Goal: Task Accomplishment & Management: Use online tool/utility

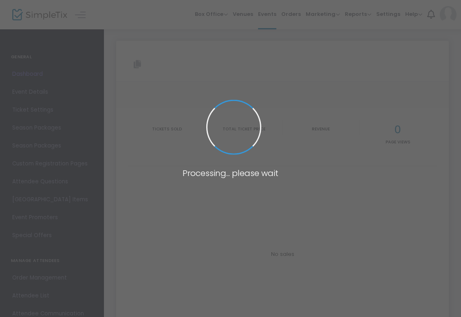
scroll to position [118, 0]
type input "[URL][DOMAIN_NAME]"
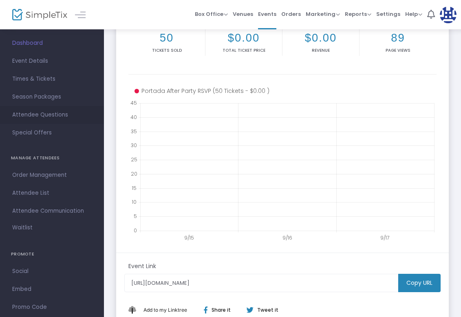
scroll to position [66, 0]
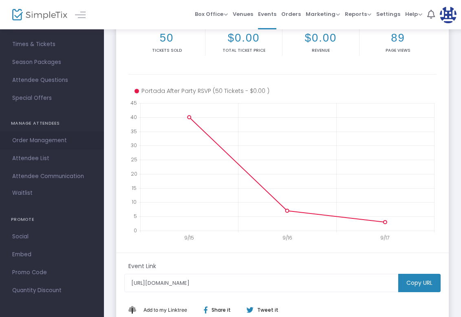
click at [49, 142] on span "Order Management" at bounding box center [51, 140] width 79 height 11
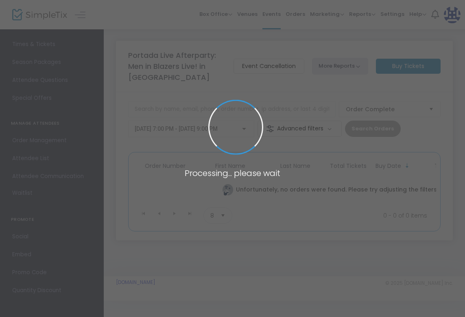
click at [39, 160] on span at bounding box center [232, 158] width 465 height 317
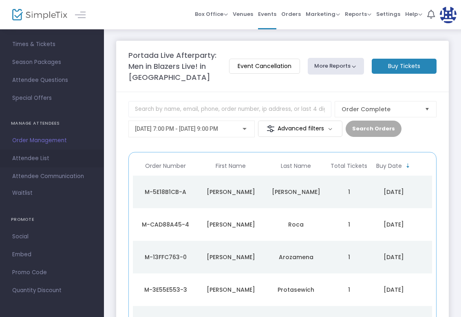
click at [39, 160] on span "Attendee List" at bounding box center [51, 158] width 79 height 11
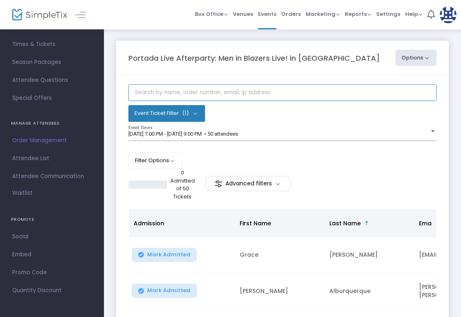
click at [270, 94] on input "text" at bounding box center [282, 92] width 308 height 17
type input "[PERSON_NAME]"
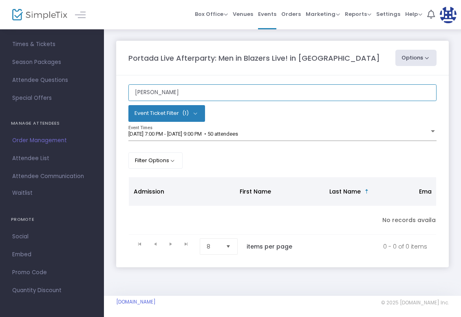
click at [165, 91] on input "[PERSON_NAME]" at bounding box center [282, 92] width 308 height 17
